Goal: Navigation & Orientation: Find specific page/section

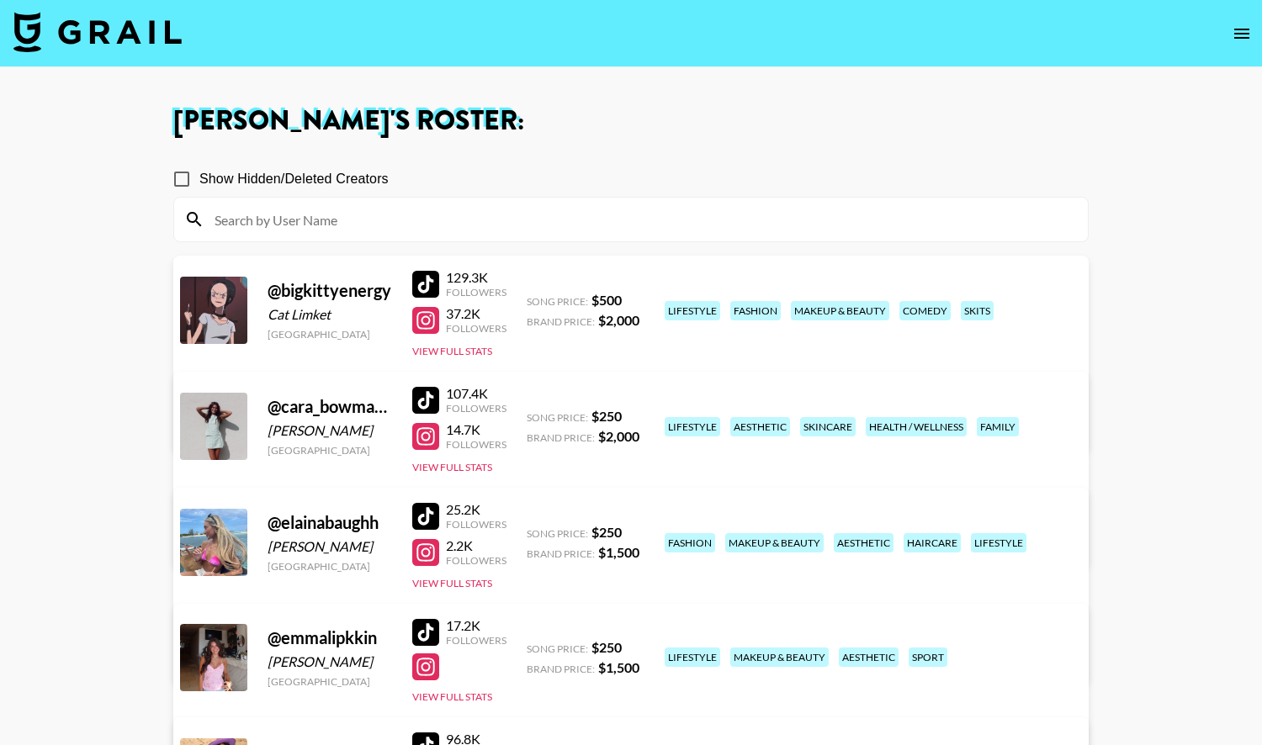
click at [1227, 36] on button "open drawer" at bounding box center [1242, 34] width 34 height 34
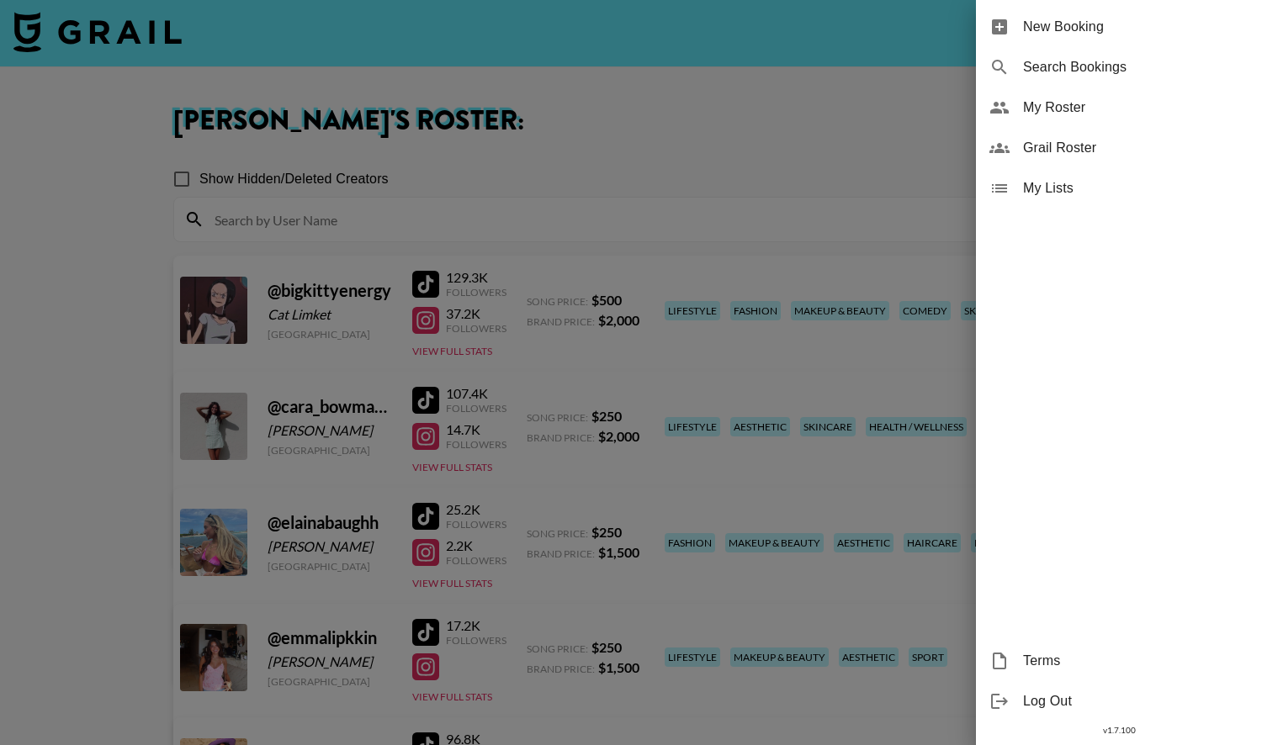
click at [492, 70] on div at bounding box center [631, 372] width 1262 height 745
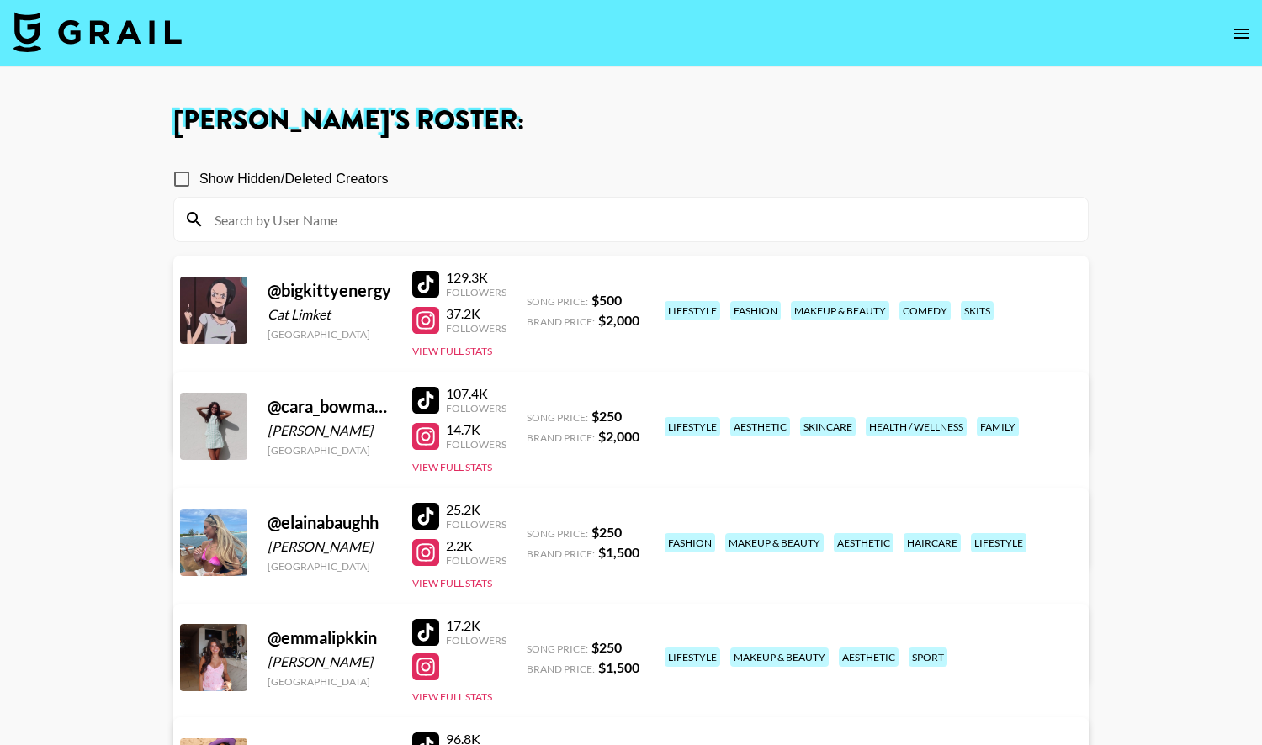
click at [130, 27] on img at bounding box center [97, 32] width 168 height 40
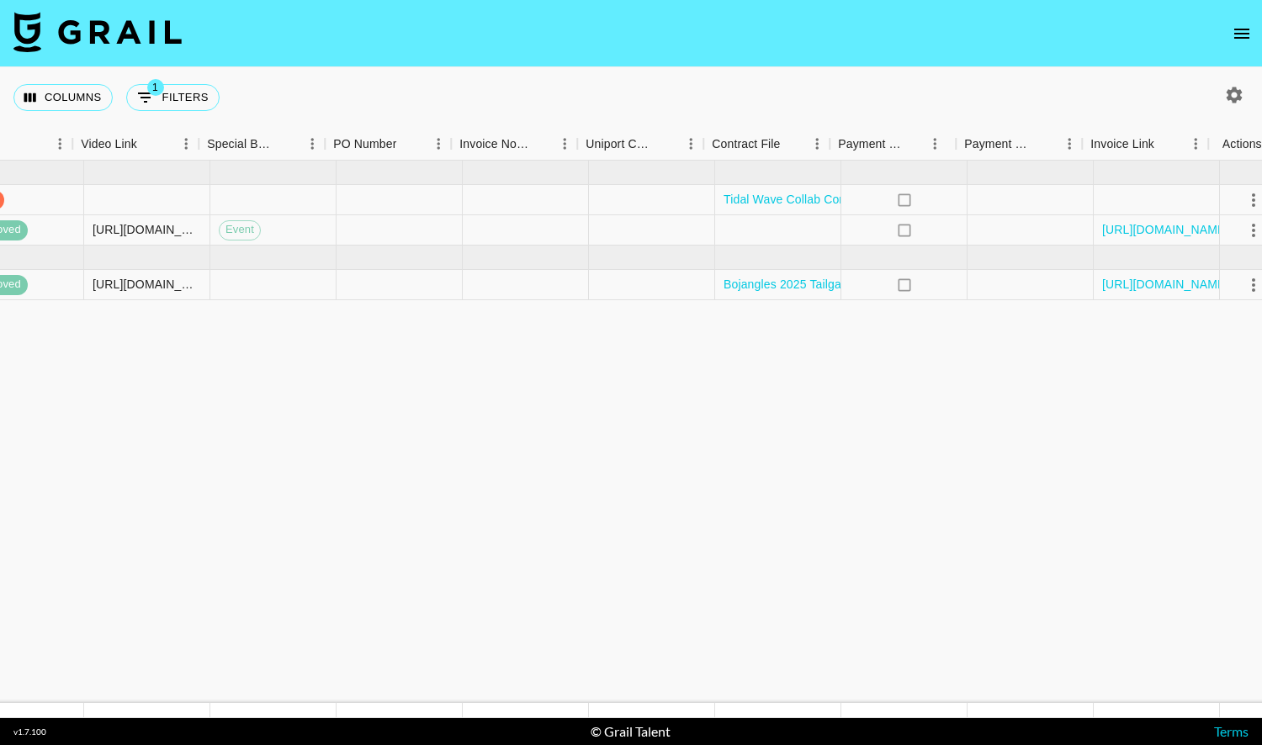
scroll to position [0, 1531]
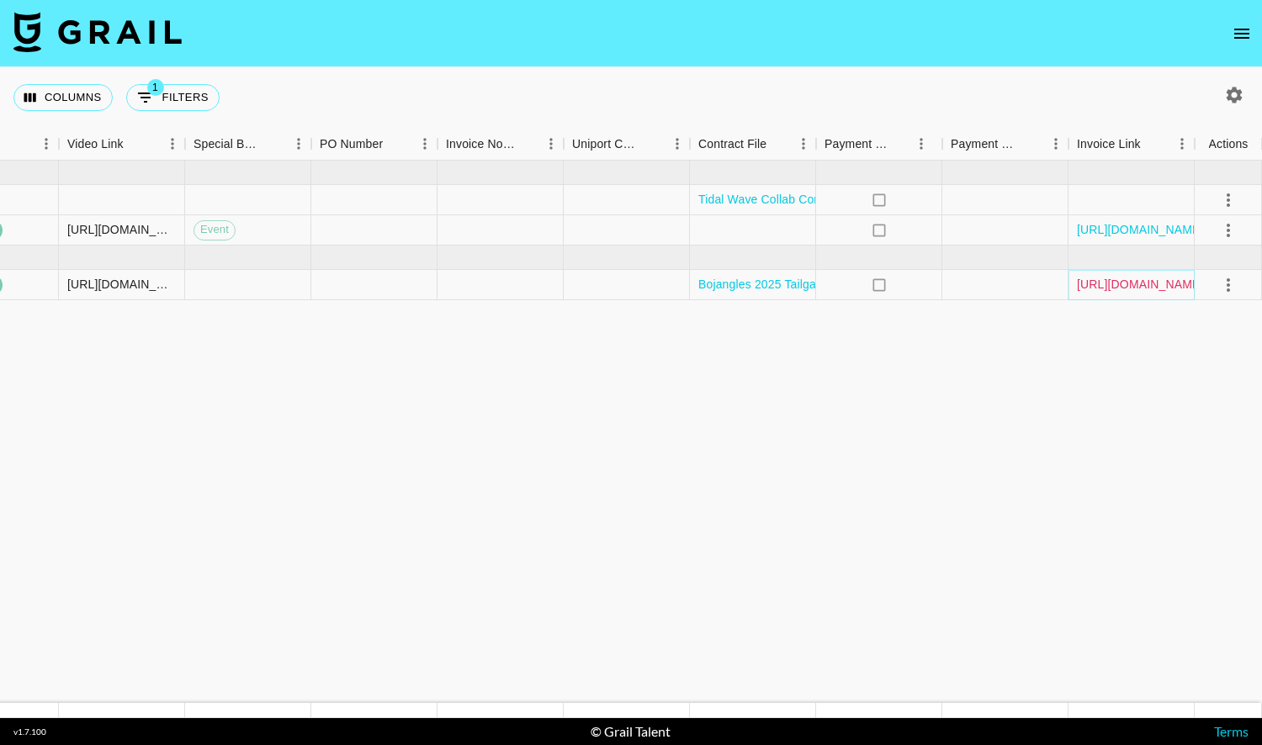
click at [1157, 287] on link "[URL][DOMAIN_NAME]" at bounding box center [1140, 284] width 127 height 17
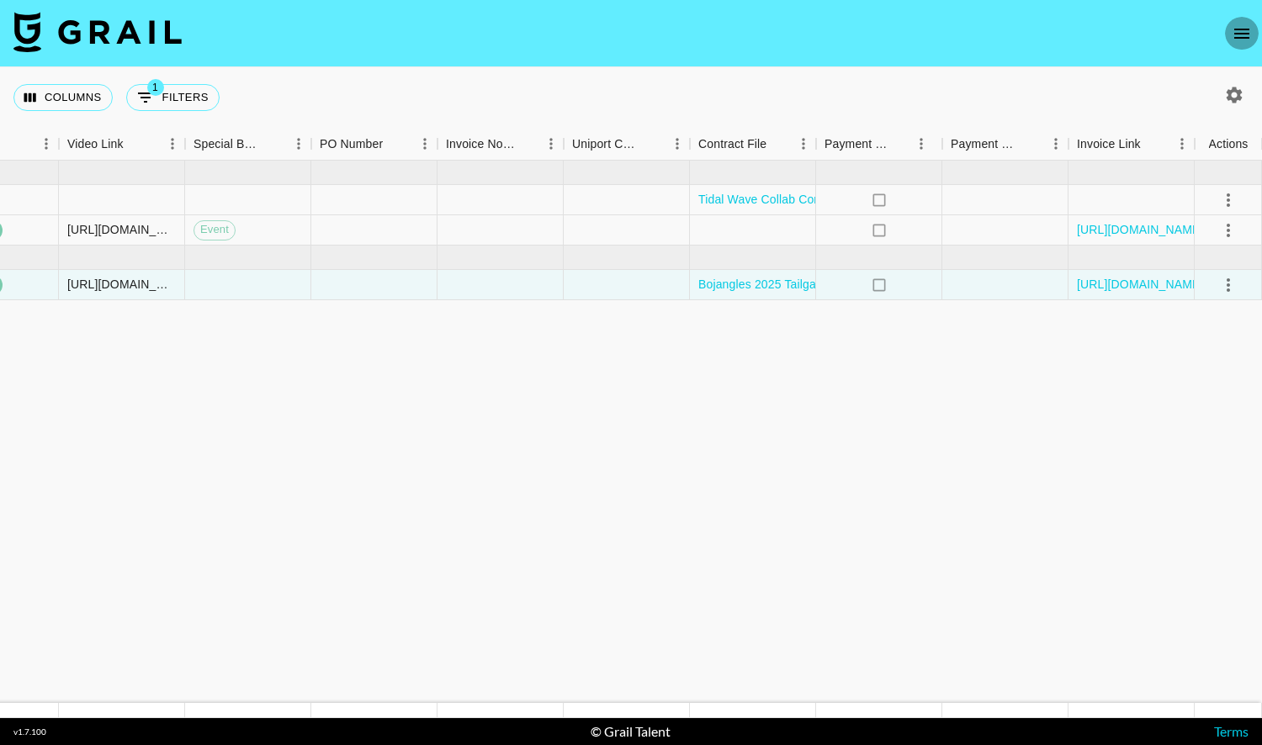
click at [1242, 43] on icon "open drawer" at bounding box center [1242, 34] width 20 height 20
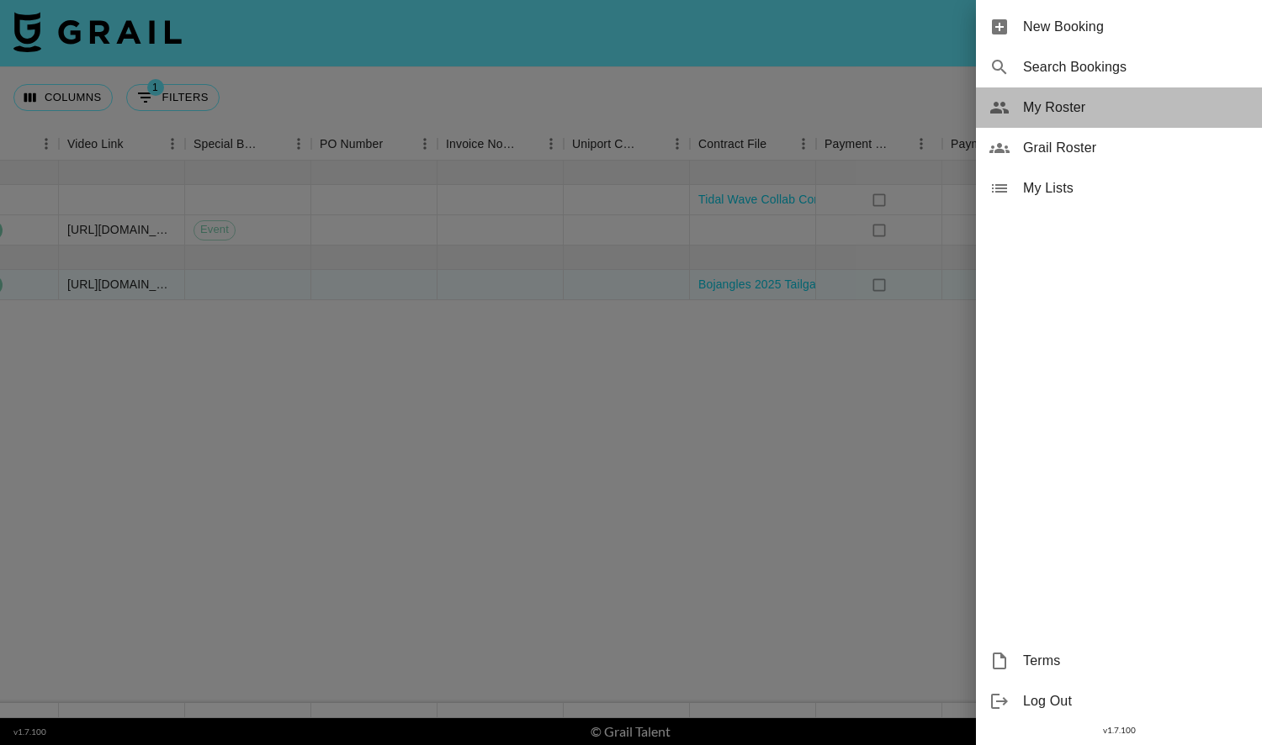
click at [1099, 114] on span "My Roster" at bounding box center [1135, 108] width 225 height 20
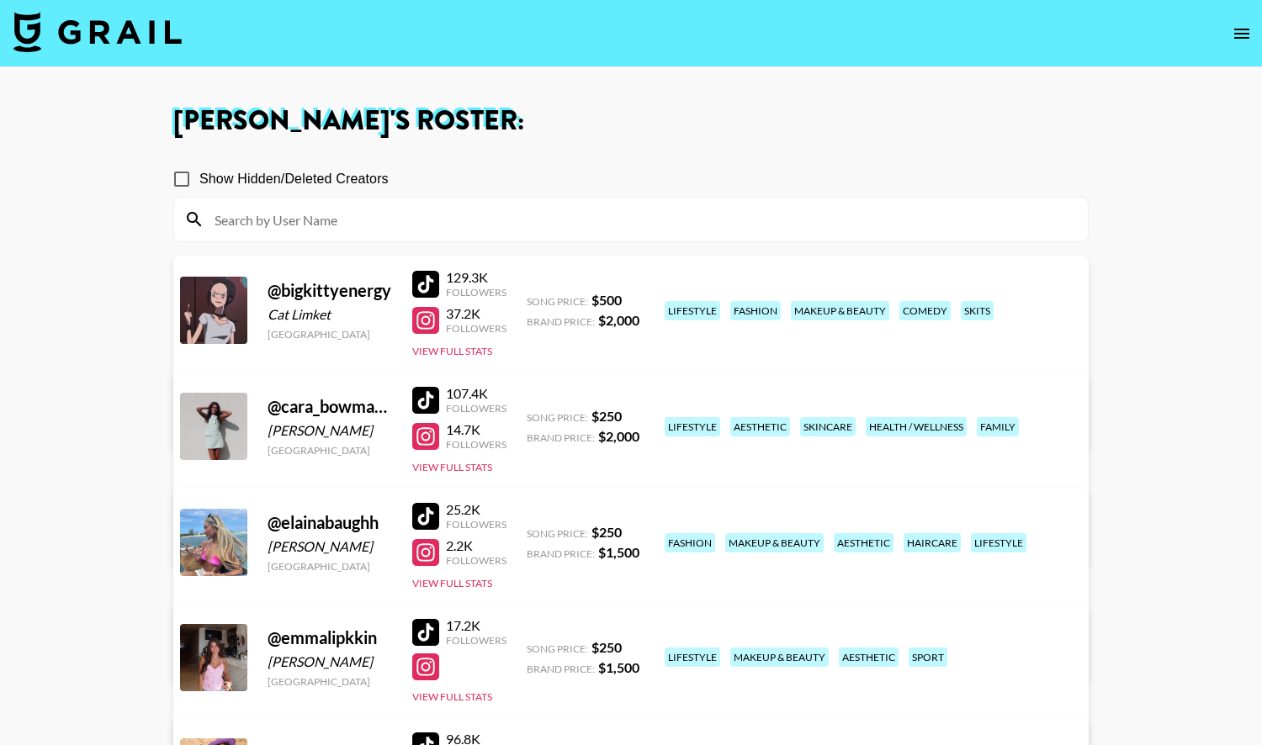
scroll to position [5, 0]
